Goal: Task Accomplishment & Management: Use online tool/utility

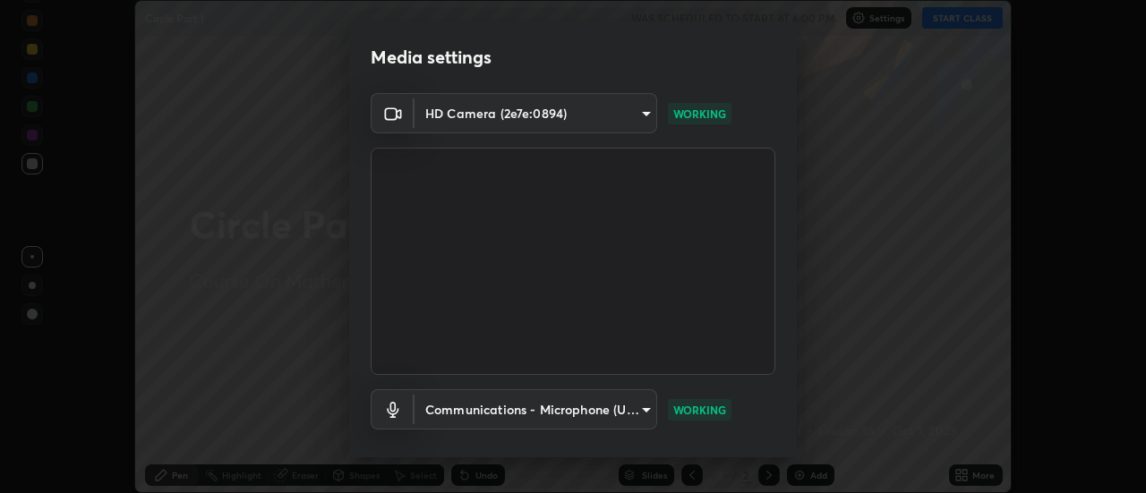
scroll to position [94, 0]
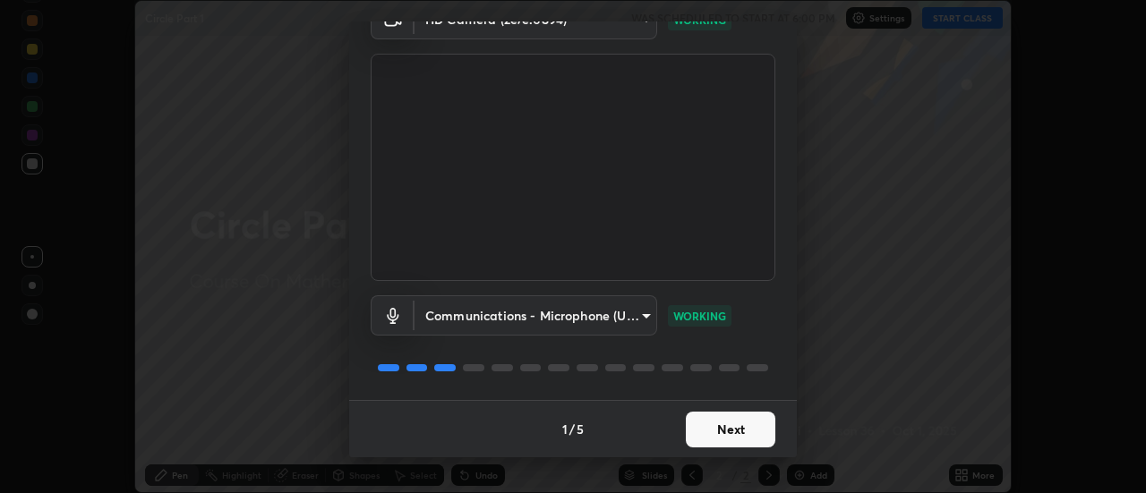
click at [721, 425] on button "Next" at bounding box center [730, 430] width 89 height 36
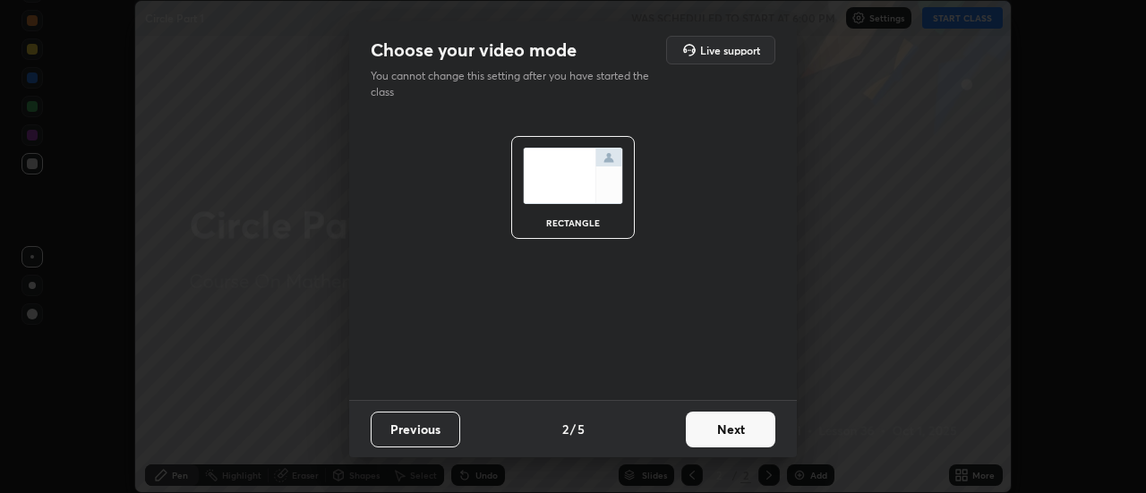
click at [731, 428] on button "Next" at bounding box center [730, 430] width 89 height 36
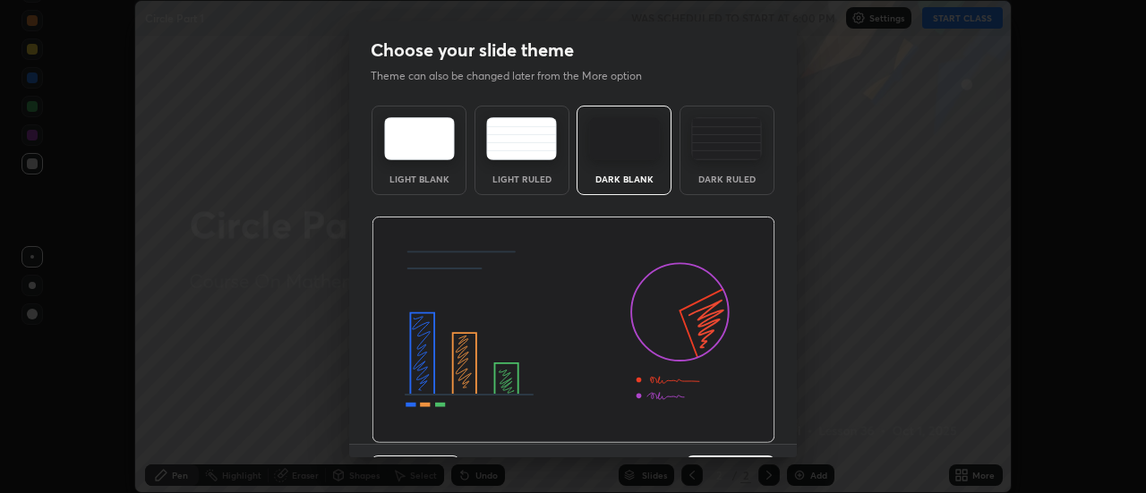
scroll to position [44, 0]
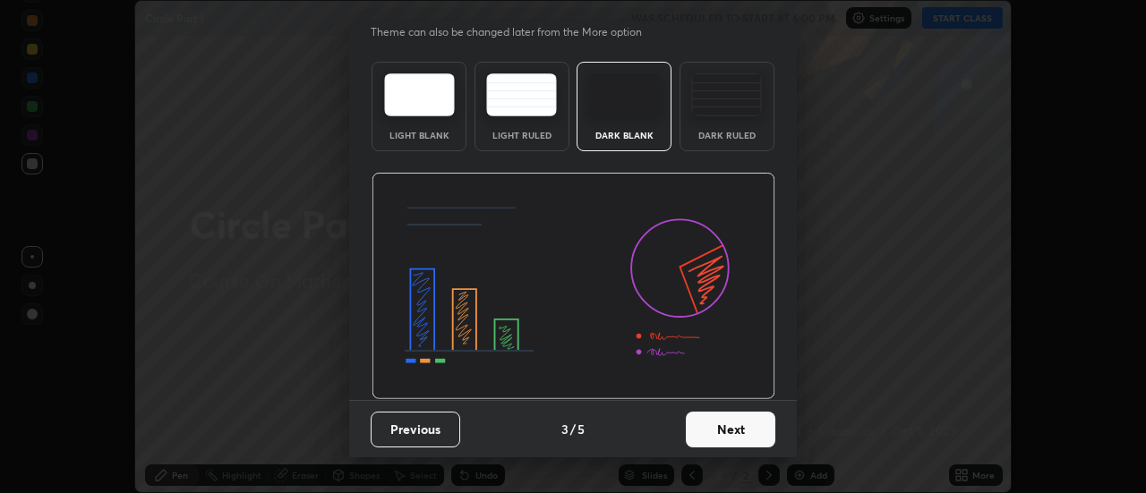
click at [724, 431] on button "Next" at bounding box center [730, 430] width 89 height 36
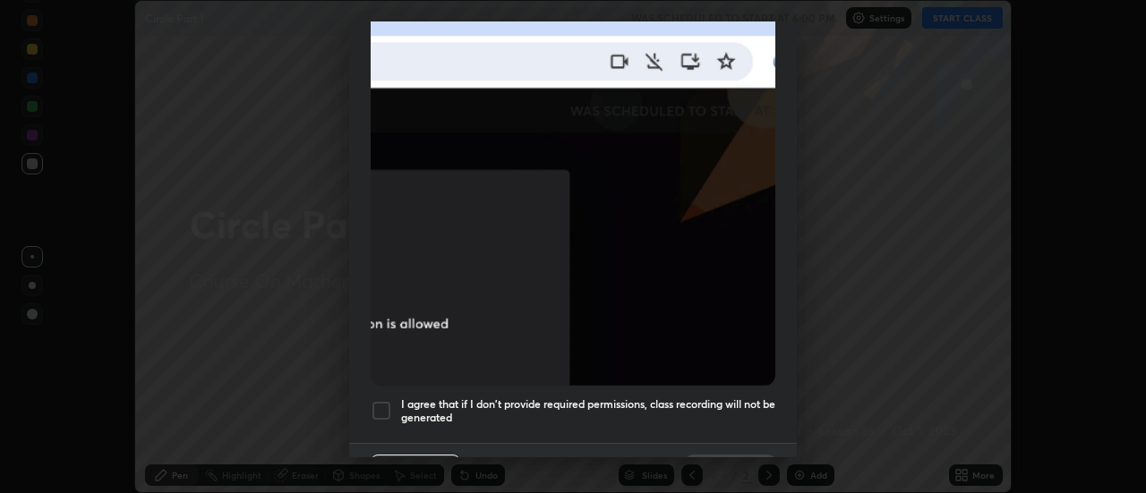
scroll to position [447, 0]
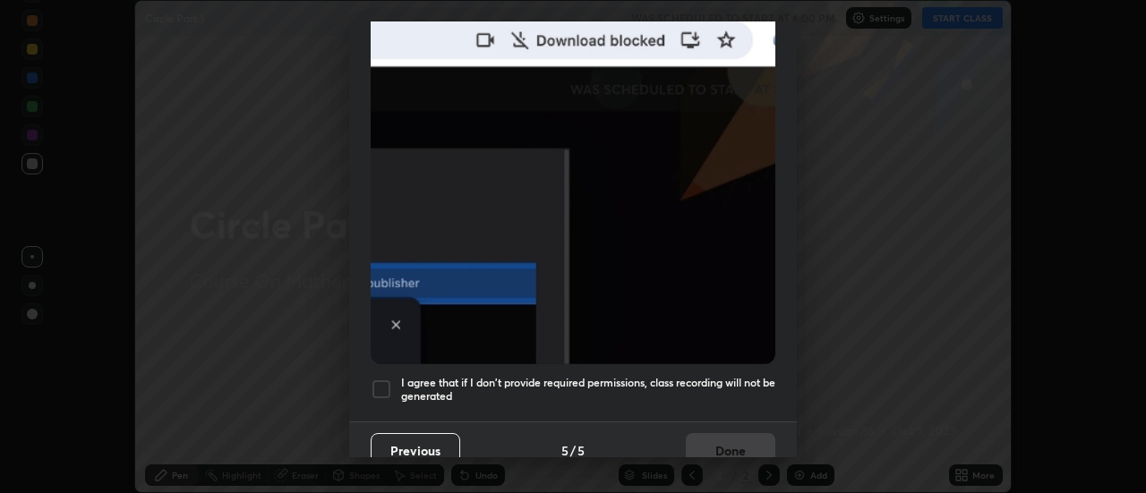
click at [694, 366] on div "Allow "Download multiple files" if prompted: If download blocked popup comes, o…" at bounding box center [572, 45] width 447 height 754
click at [739, 441] on div "Previous 5 / 5 Done" at bounding box center [572, 450] width 447 height 57
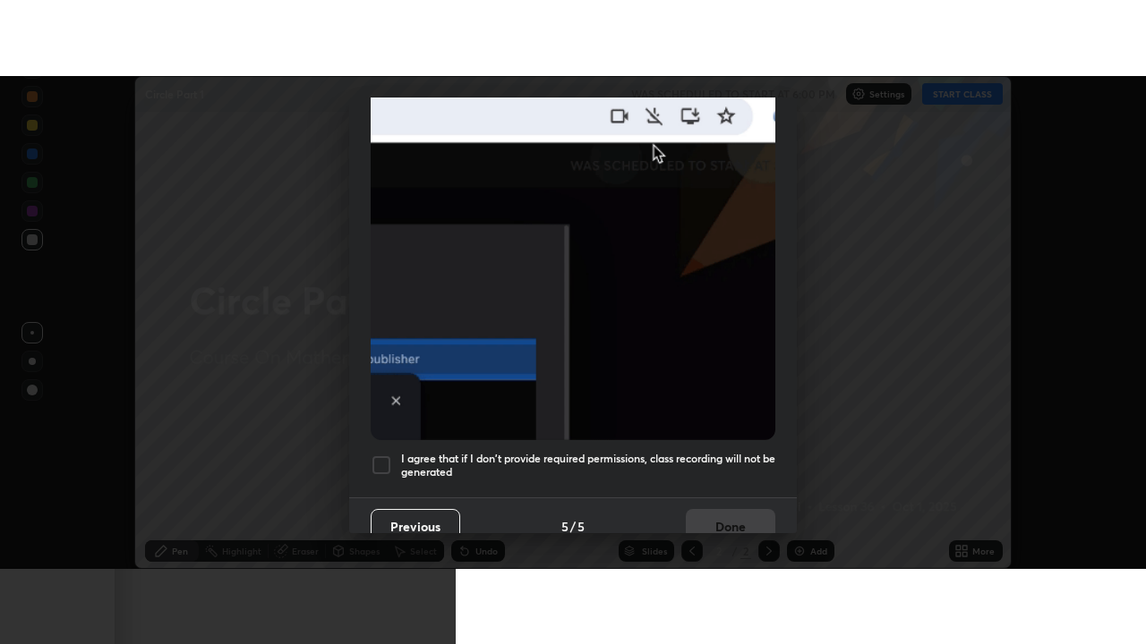
scroll to position [459, 0]
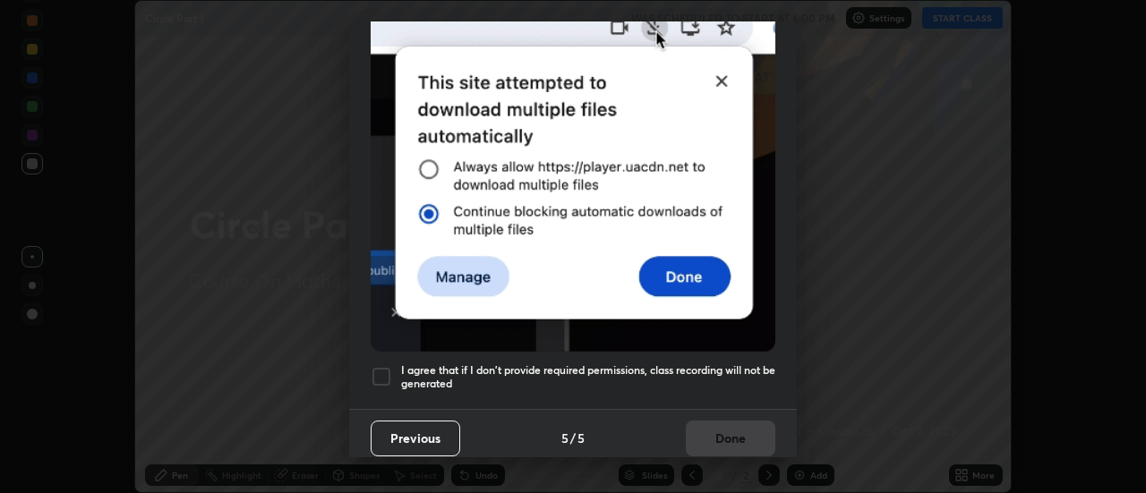
click at [697, 363] on h5 "I agree that if I don't provide required permissions, class recording will not …" at bounding box center [588, 377] width 374 height 28
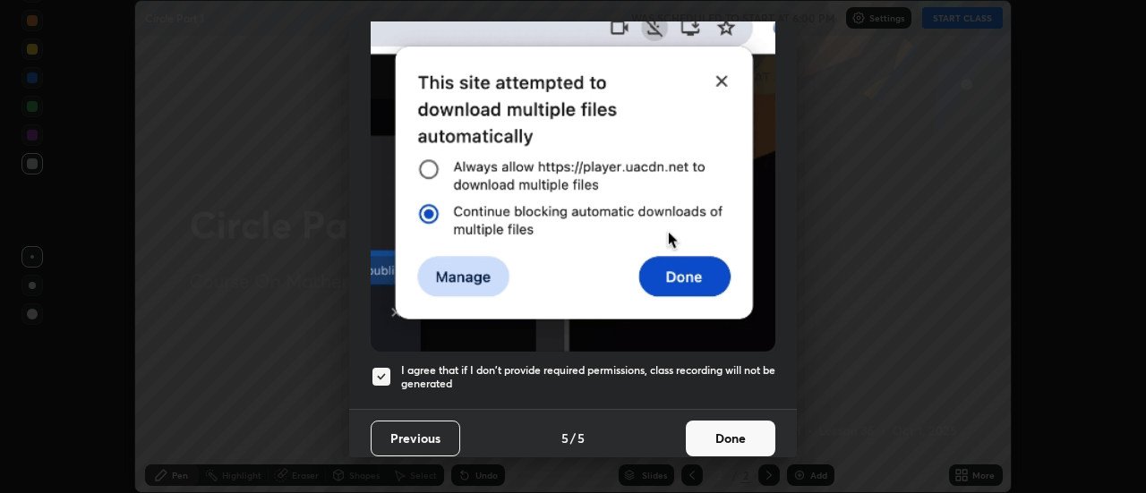
click at [734, 424] on button "Done" at bounding box center [730, 439] width 89 height 36
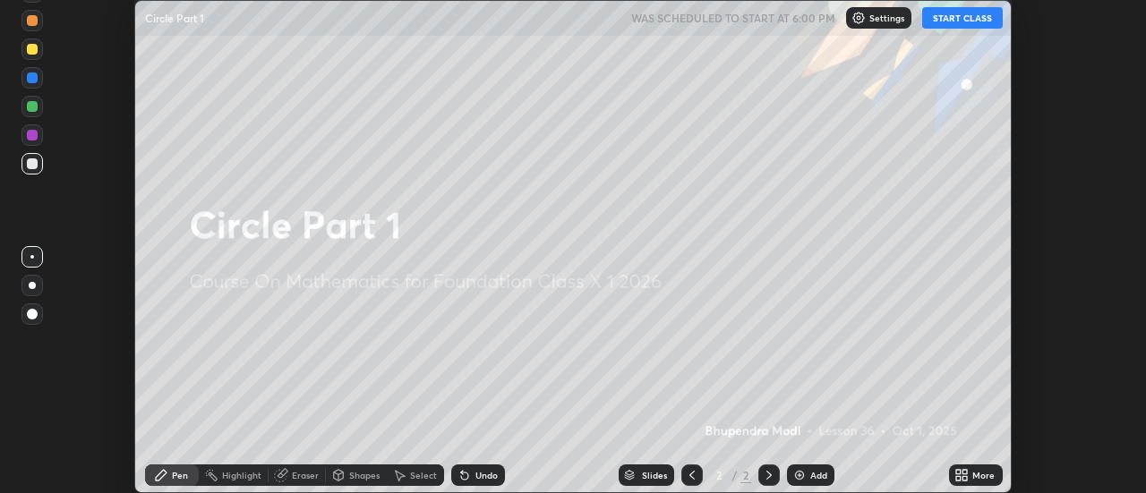
click at [960, 481] on icon at bounding box center [958, 478] width 4 height 4
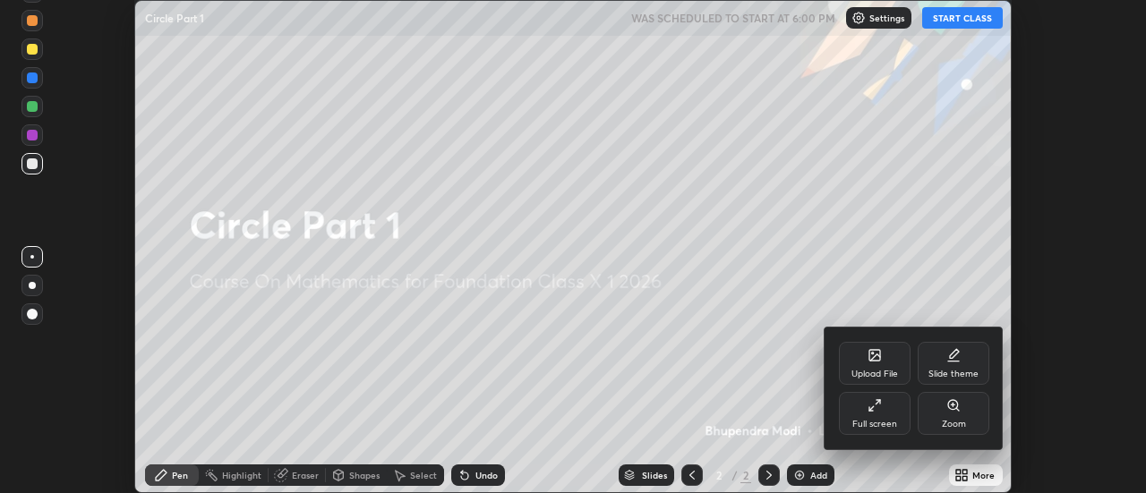
click at [868, 413] on div "Full screen" at bounding box center [875, 413] width 72 height 43
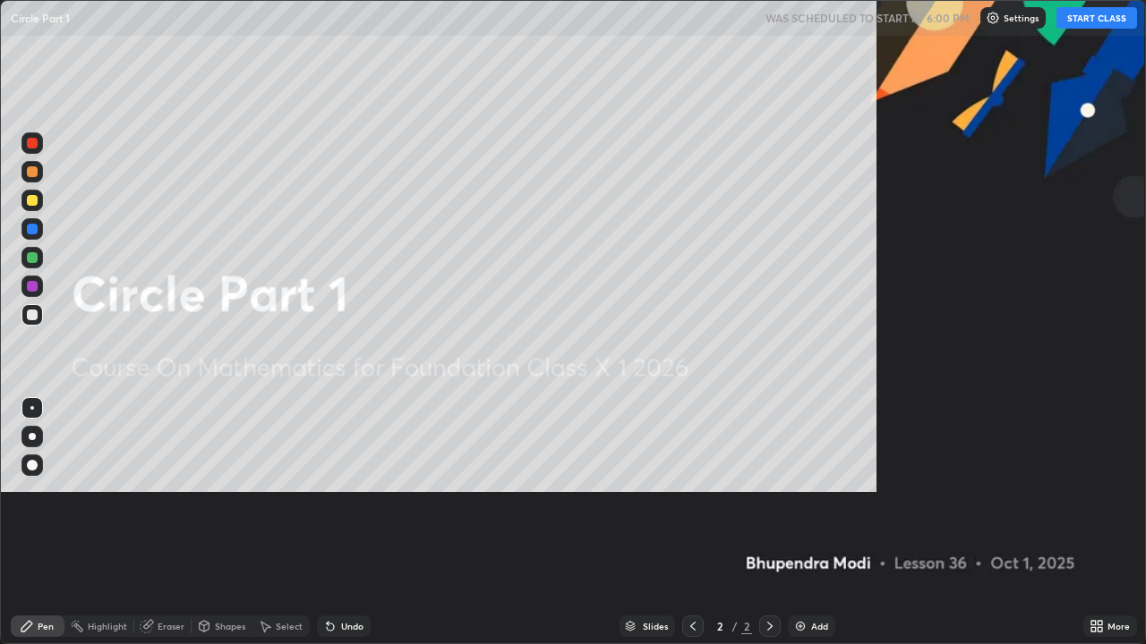
scroll to position [644, 1146]
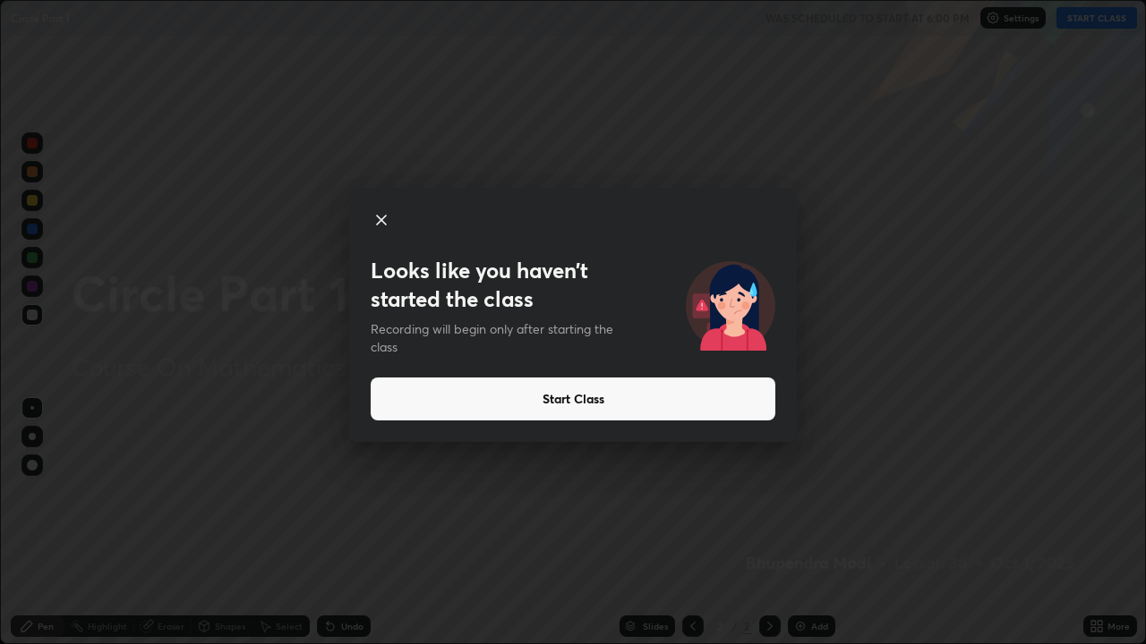
click at [377, 216] on icon at bounding box center [381, 220] width 9 height 9
click at [382, 221] on icon at bounding box center [381, 220] width 9 height 9
click at [387, 219] on icon at bounding box center [381, 219] width 21 height 21
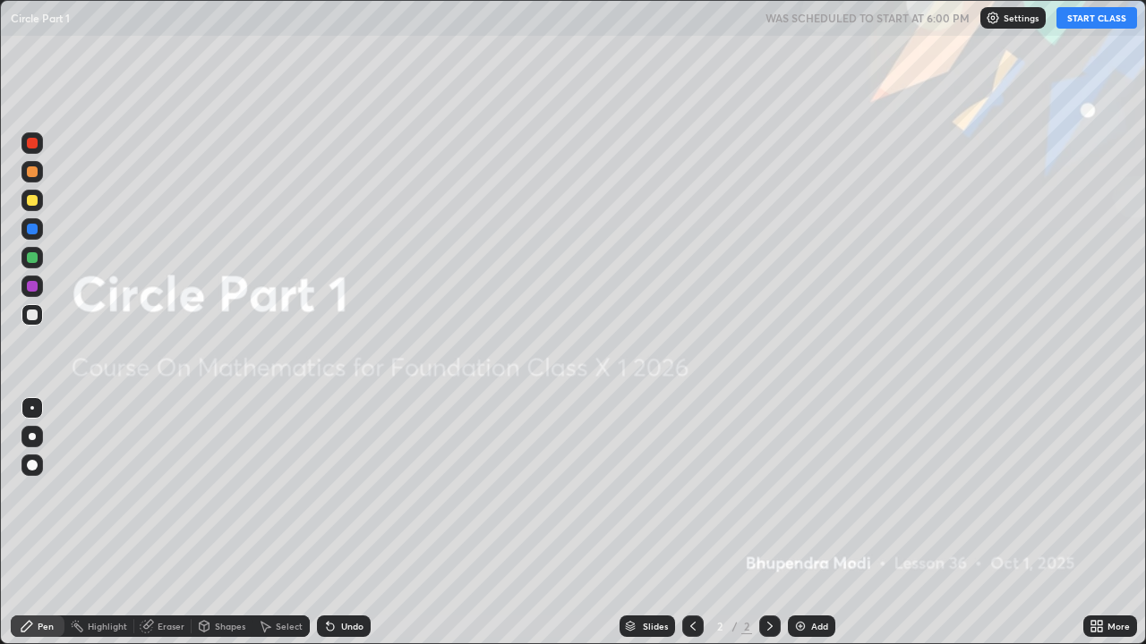
click at [1086, 18] on button "START CLASS" at bounding box center [1096, 17] width 81 height 21
click at [795, 492] on img at bounding box center [800, 626] width 14 height 14
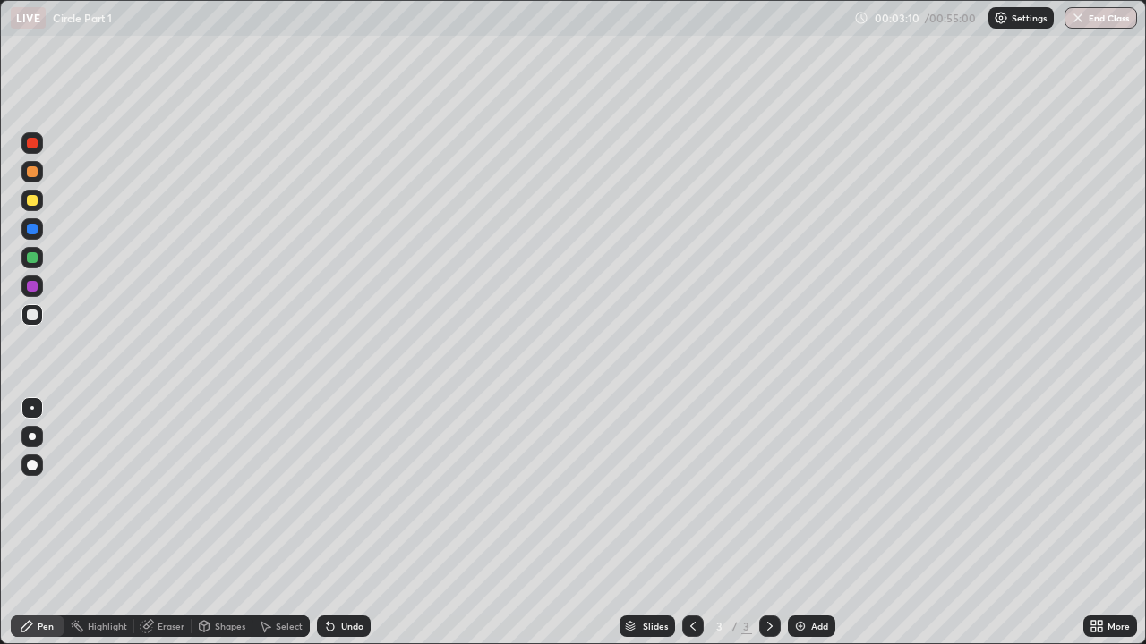
click at [168, 492] on div "Eraser" at bounding box center [171, 626] width 27 height 9
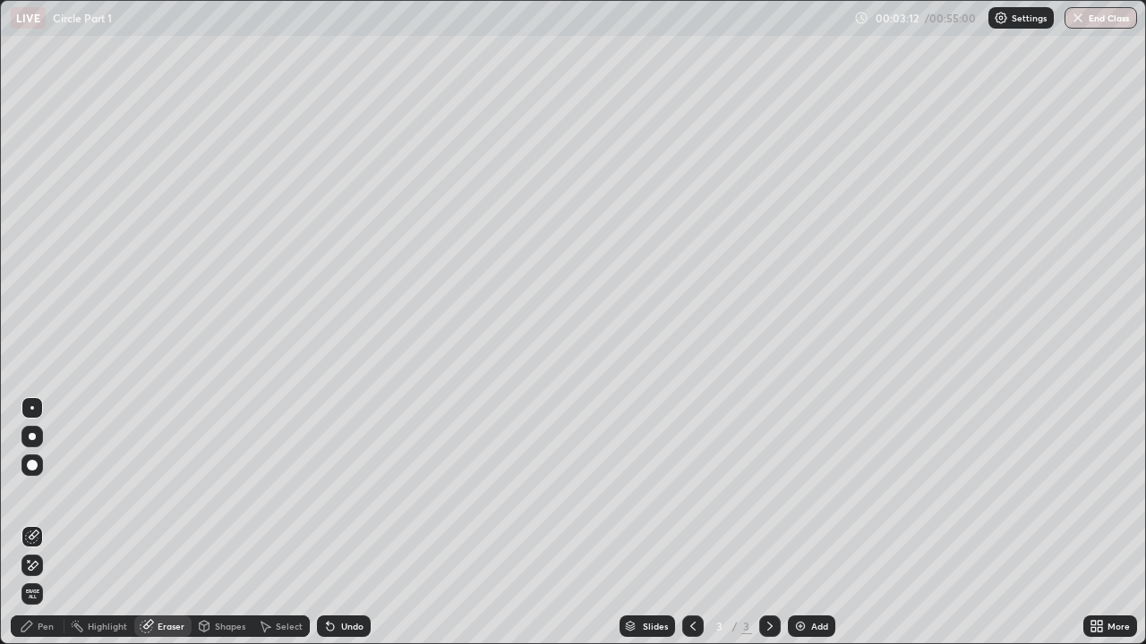
click at [47, 492] on div "Pen" at bounding box center [46, 626] width 16 height 9
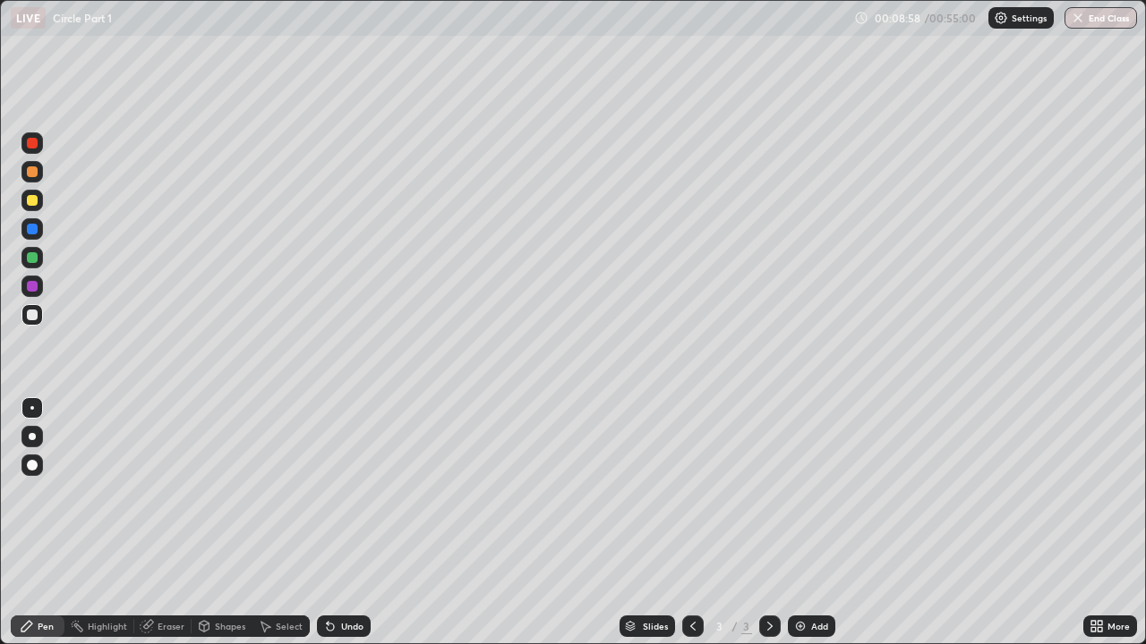
click at [805, 492] on img at bounding box center [800, 626] width 14 height 14
click at [230, 492] on div "Shapes" at bounding box center [230, 626] width 30 height 9
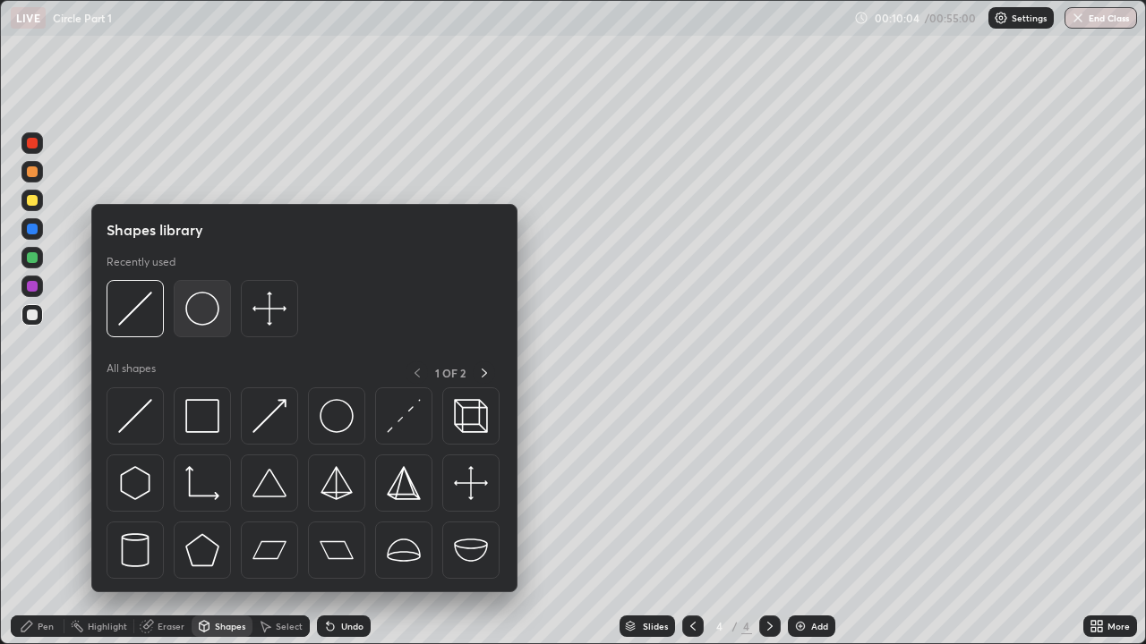
click at [206, 308] on img at bounding box center [202, 309] width 34 height 34
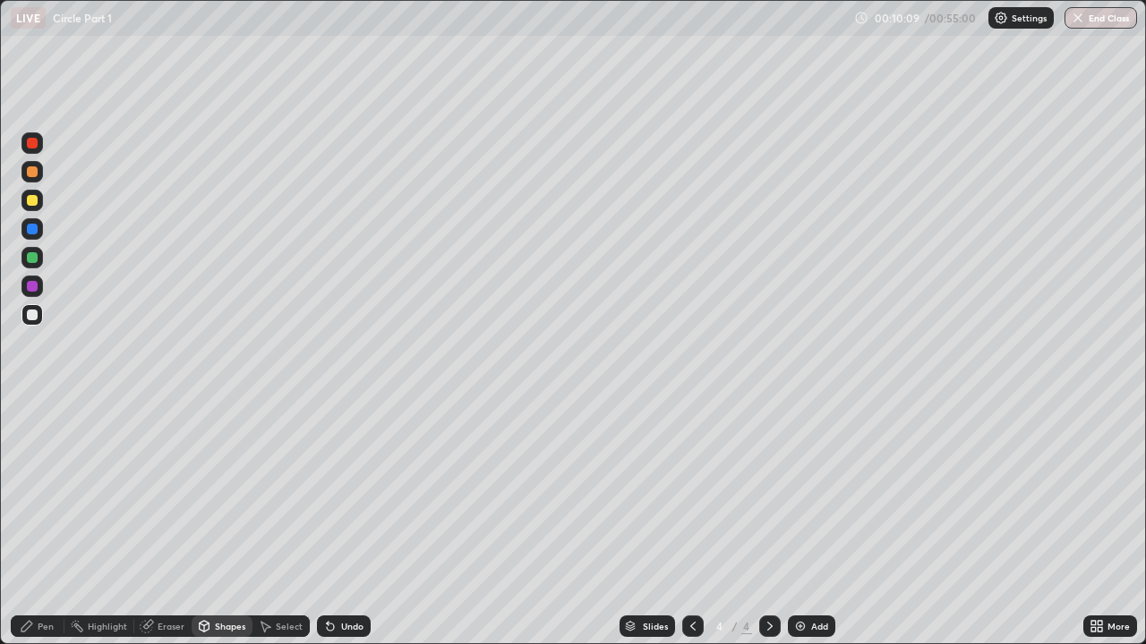
click at [42, 492] on div "Pen" at bounding box center [46, 626] width 16 height 9
click at [35, 287] on div at bounding box center [32, 286] width 11 height 11
click at [30, 259] on div at bounding box center [32, 257] width 11 height 11
click at [28, 201] on div at bounding box center [32, 200] width 11 height 11
click at [808, 492] on div "Add" at bounding box center [811, 626] width 47 height 21
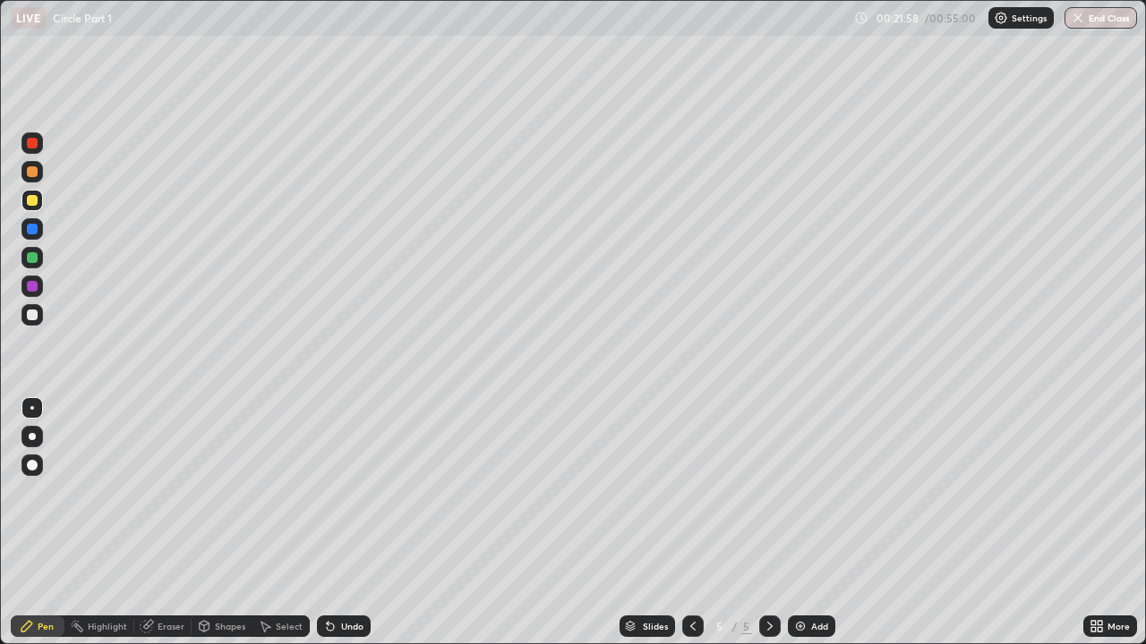
click at [50, 490] on div "Erase all" at bounding box center [32, 322] width 43 height 573
click at [38, 308] on div at bounding box center [31, 314] width 21 height 21
click at [177, 492] on div "Eraser" at bounding box center [171, 626] width 27 height 9
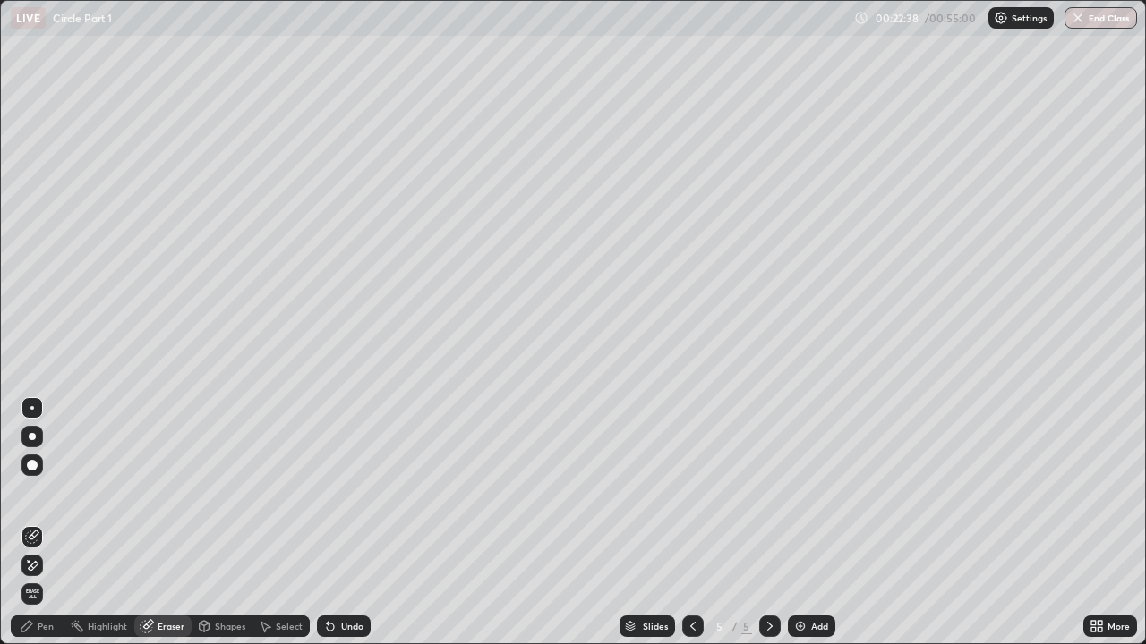
click at [41, 492] on div "Pen" at bounding box center [46, 626] width 16 height 9
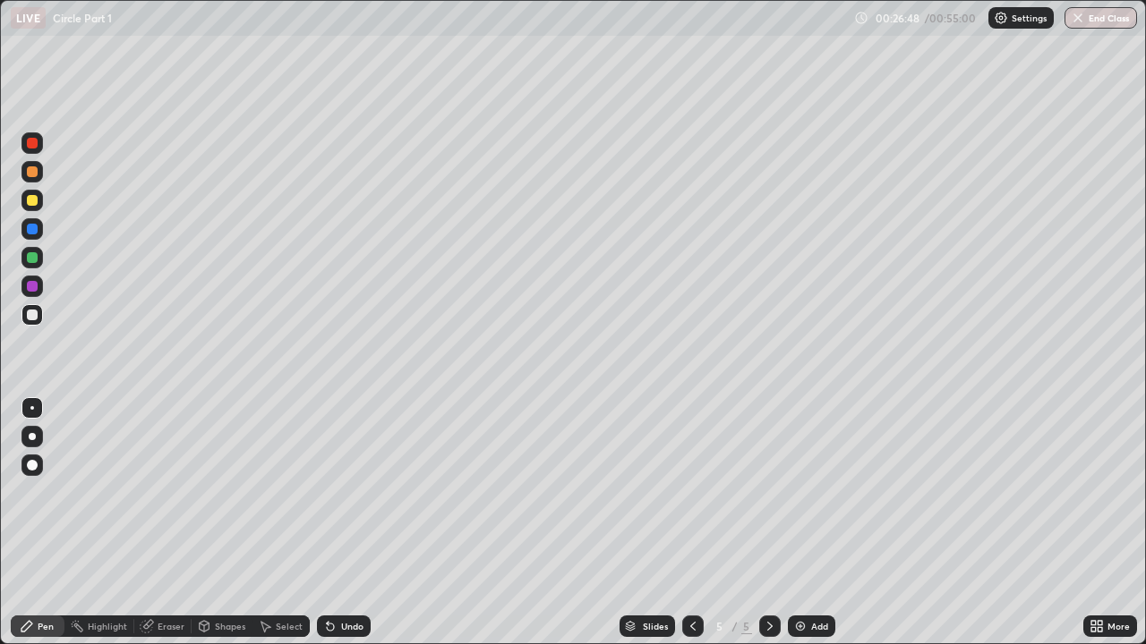
click at [344, 492] on div "Undo" at bounding box center [352, 626] width 22 height 9
click at [345, 492] on div "Undo" at bounding box center [344, 626] width 54 height 21
click at [343, 492] on div "Undo" at bounding box center [352, 626] width 22 height 9
click at [345, 492] on div "Undo" at bounding box center [352, 626] width 22 height 9
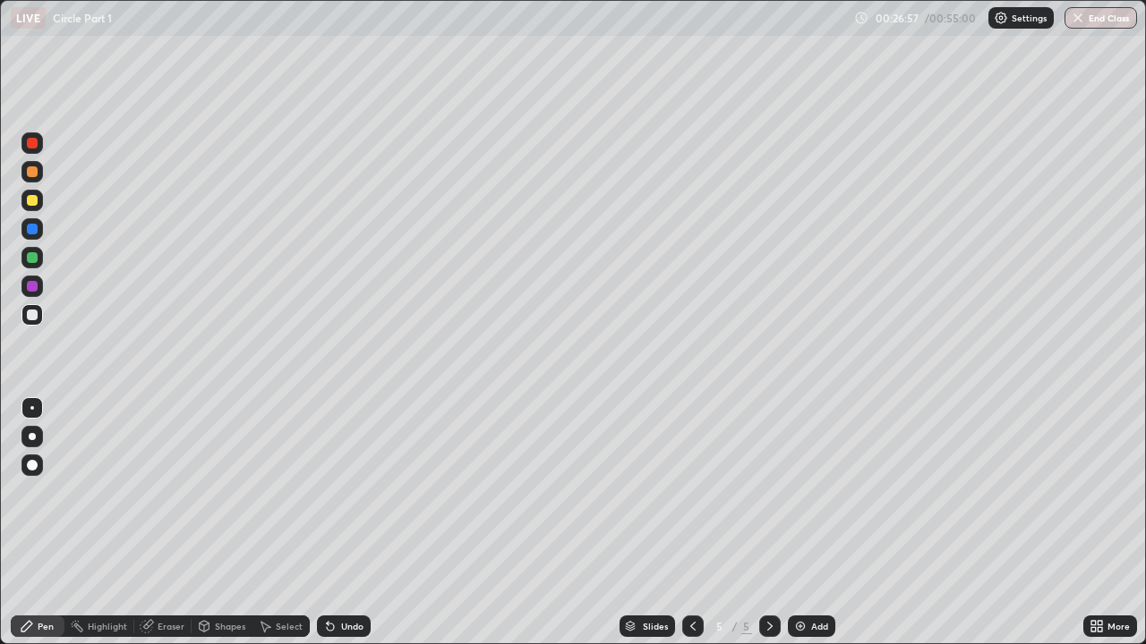
click at [358, 492] on div "Undo" at bounding box center [352, 626] width 22 height 9
click at [167, 492] on div "Eraser" at bounding box center [171, 626] width 27 height 9
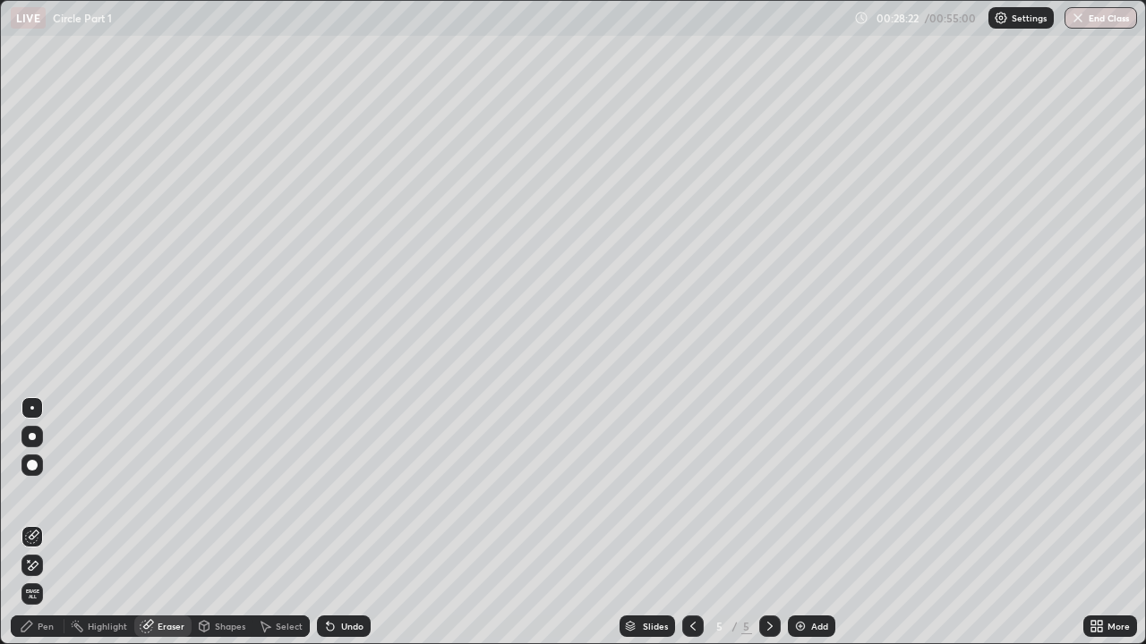
click at [38, 492] on div "Pen" at bounding box center [46, 626] width 16 height 9
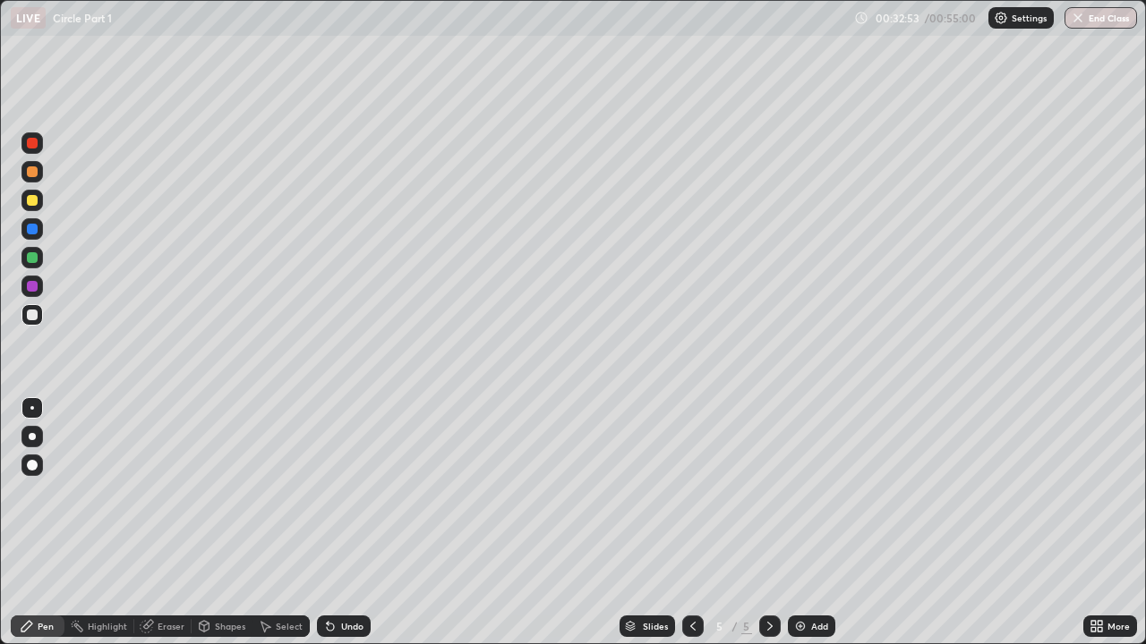
click at [796, 492] on img at bounding box center [800, 626] width 14 height 14
click at [167, 492] on div "Eraser" at bounding box center [171, 626] width 27 height 9
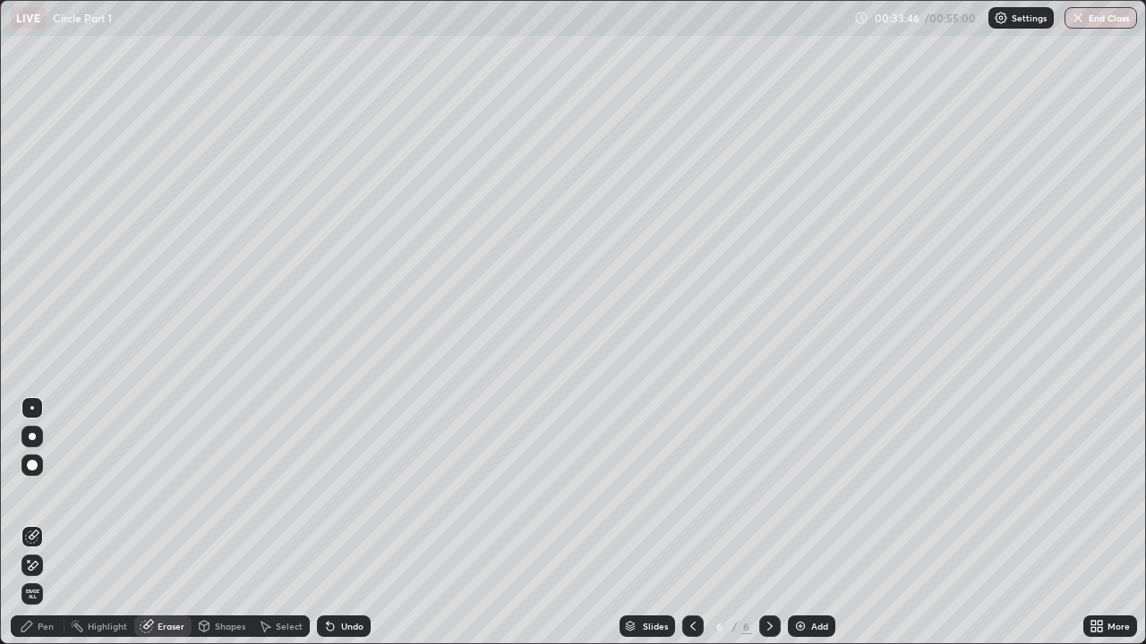
click at [42, 492] on div "Pen" at bounding box center [46, 626] width 16 height 9
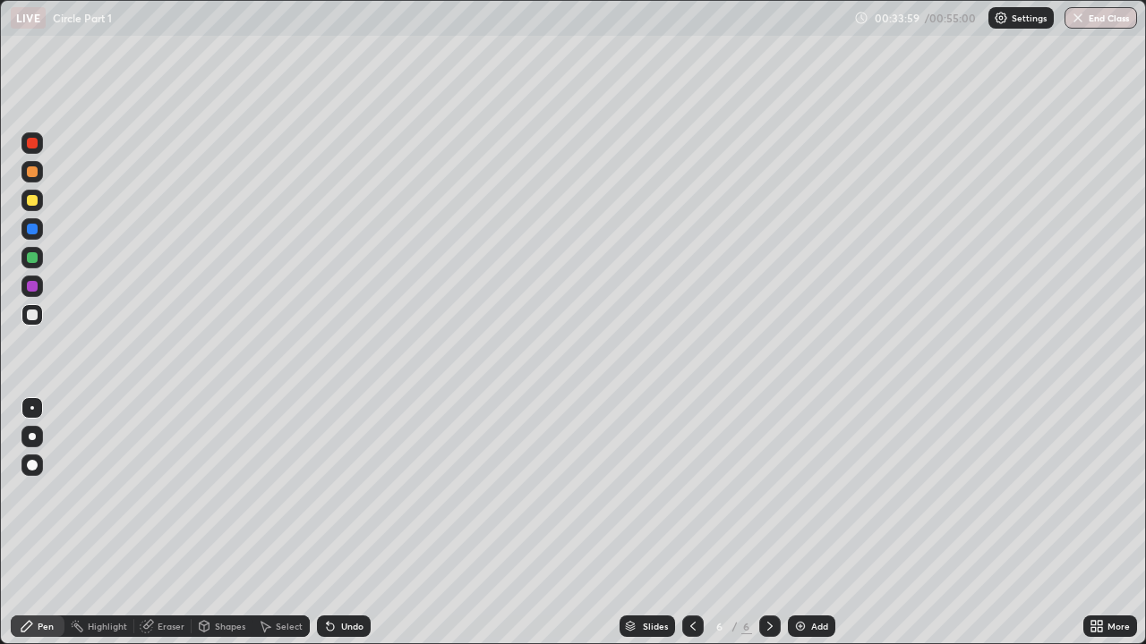
click at [32, 175] on div at bounding box center [32, 171] width 11 height 11
click at [168, 492] on div "Eraser" at bounding box center [171, 626] width 27 height 9
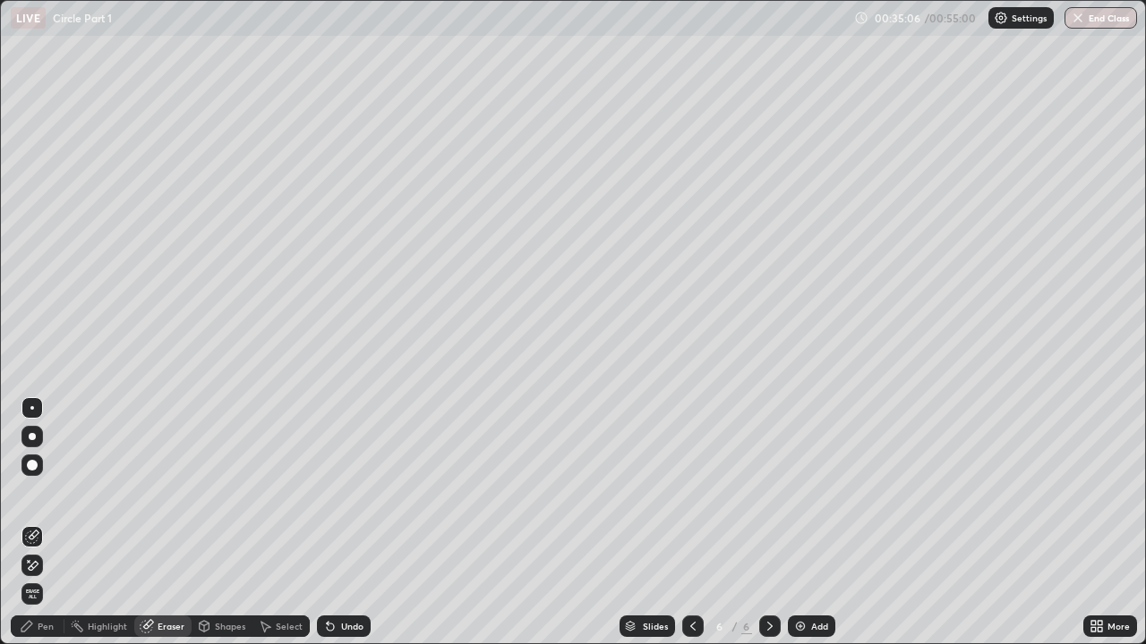
click at [45, 492] on div "Pen" at bounding box center [46, 626] width 16 height 9
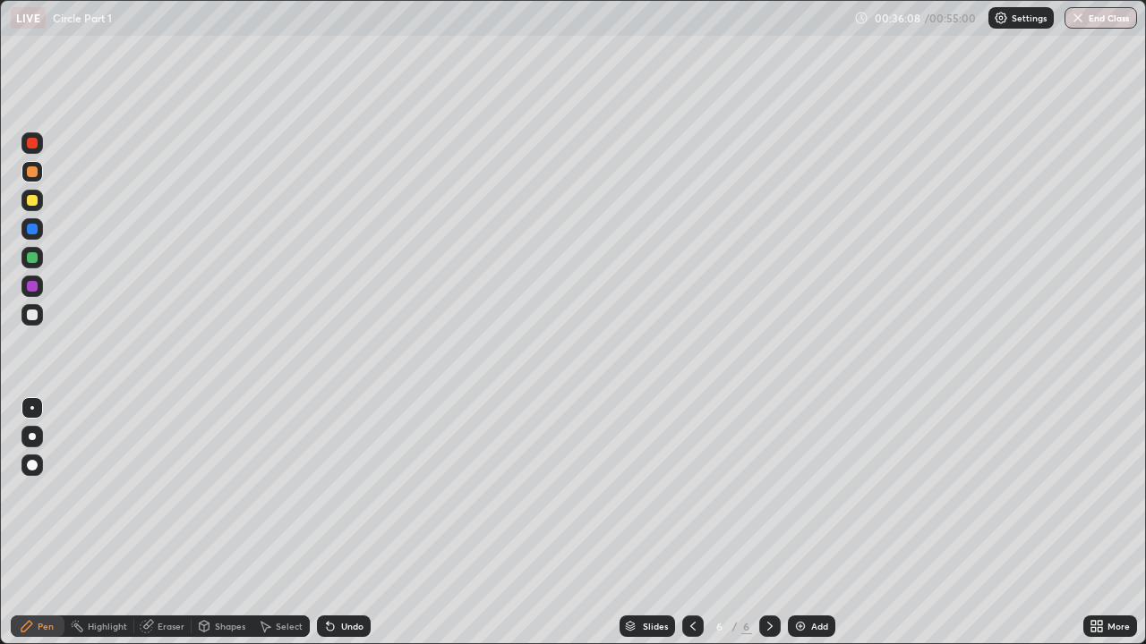
click at [30, 313] on div at bounding box center [32, 315] width 11 height 11
click at [801, 492] on img at bounding box center [800, 626] width 14 height 14
click at [688, 492] on icon at bounding box center [693, 626] width 14 height 14
click at [689, 492] on icon at bounding box center [693, 626] width 14 height 14
click at [776, 492] on div at bounding box center [769, 626] width 21 height 21
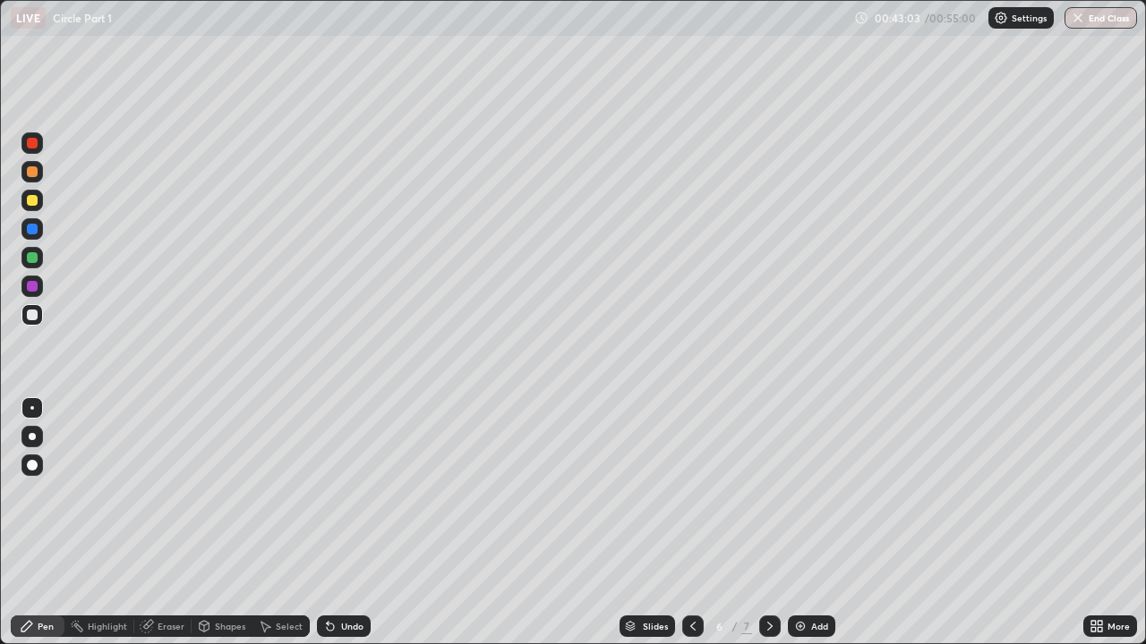
click at [768, 492] on icon at bounding box center [769, 626] width 14 height 14
click at [33, 259] on div at bounding box center [32, 257] width 11 height 11
click at [30, 203] on div at bounding box center [32, 200] width 11 height 11
click at [36, 315] on div at bounding box center [32, 315] width 11 height 11
click at [1093, 20] on button "End Class" at bounding box center [1101, 17] width 71 height 21
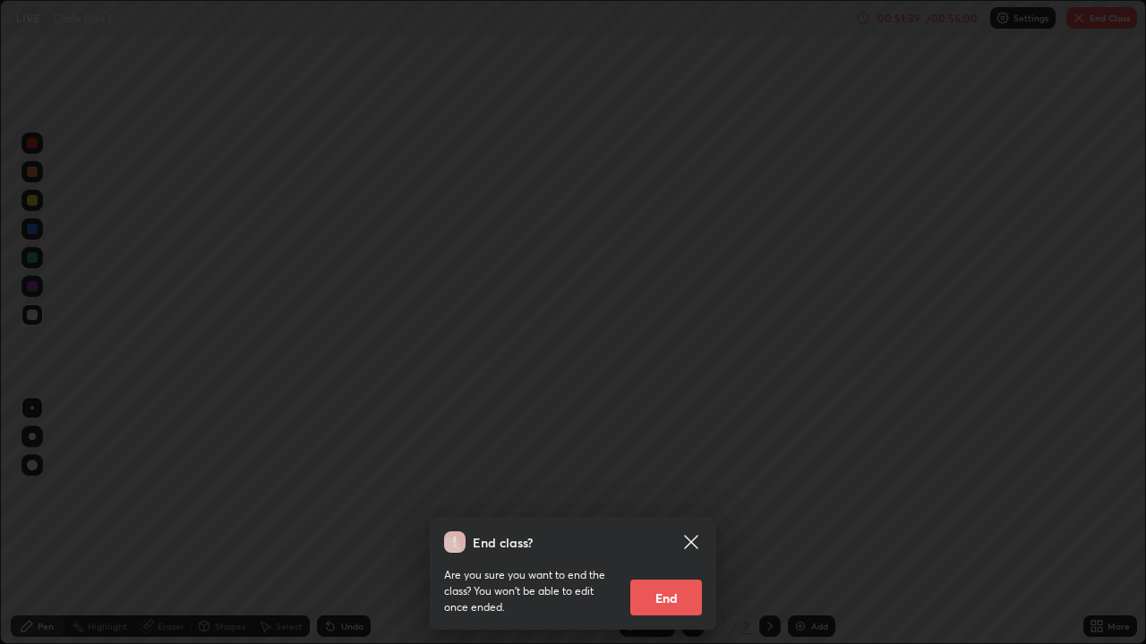
click at [680, 492] on button "End" at bounding box center [666, 598] width 72 height 36
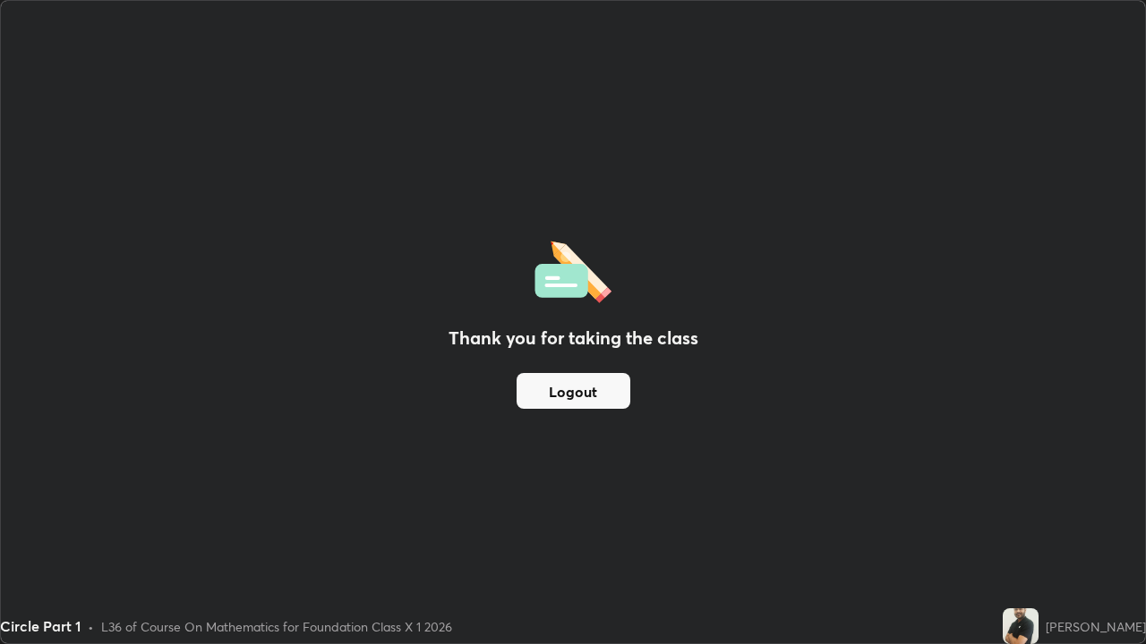
click at [932, 251] on div "Thank you for taking the class Logout" at bounding box center [573, 322] width 1144 height 643
click at [917, 260] on div "Thank you for taking the class Logout" at bounding box center [573, 322] width 1144 height 643
